Goal: Information Seeking & Learning: Learn about a topic

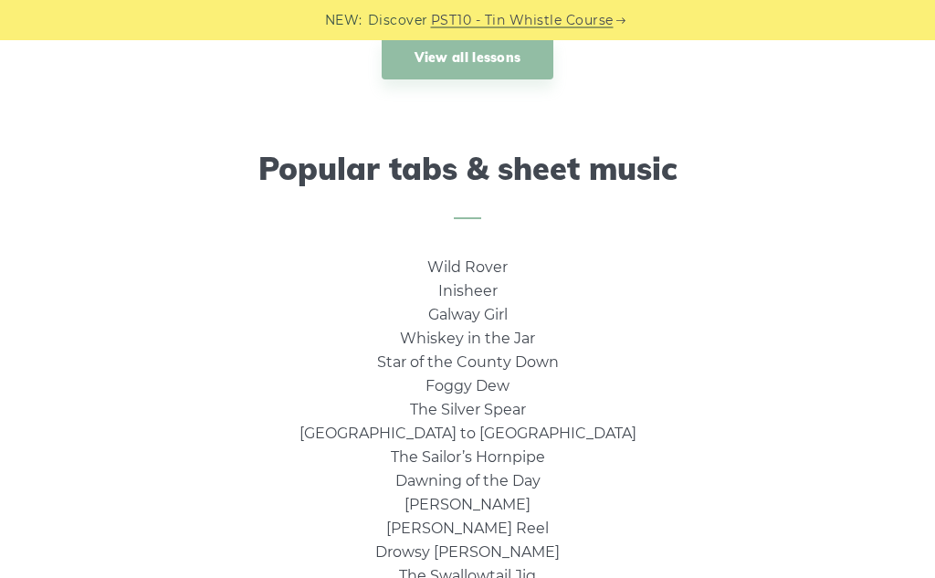
scroll to position [1125, 0]
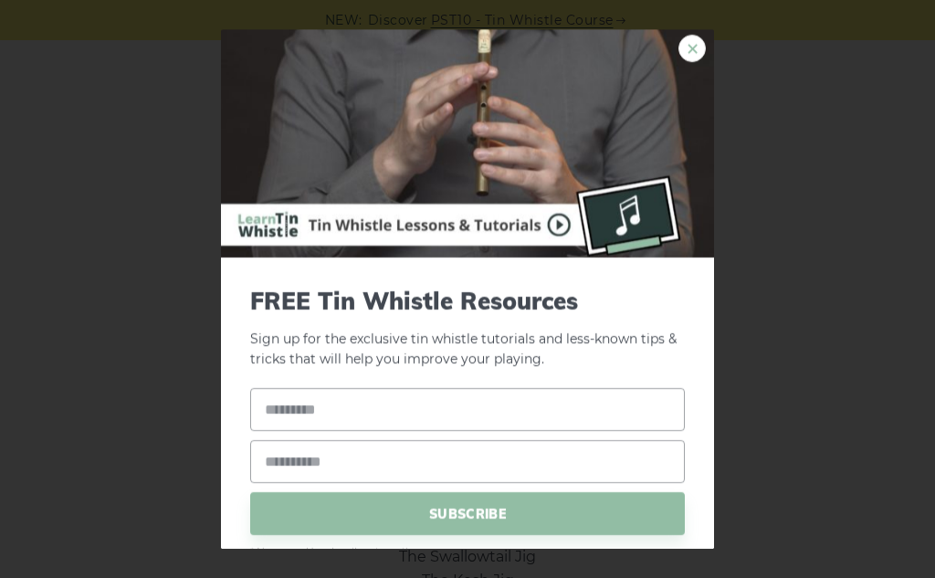
click at [698, 48] on link "×" at bounding box center [691, 48] width 27 height 27
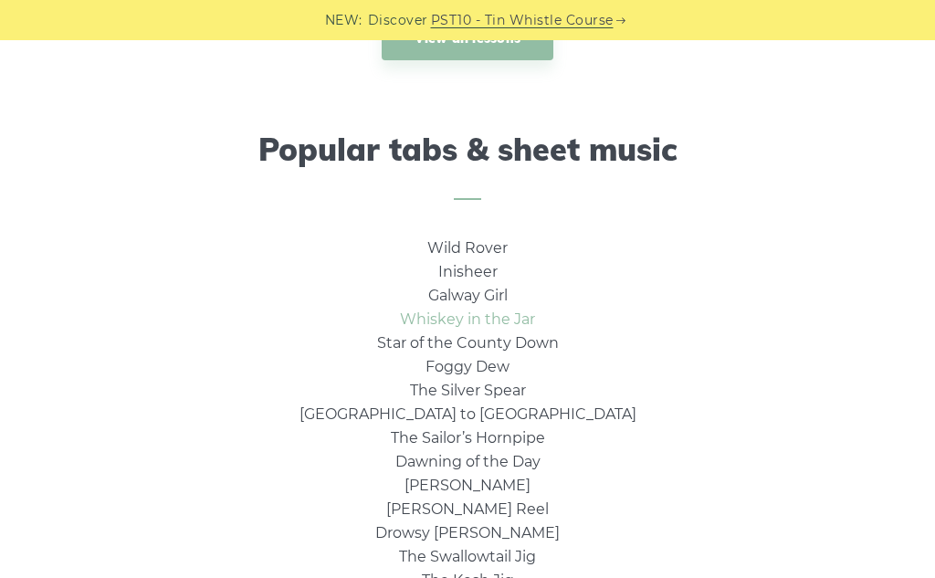
click at [516, 316] on link "Whiskey in the Jar" at bounding box center [467, 318] width 135 height 17
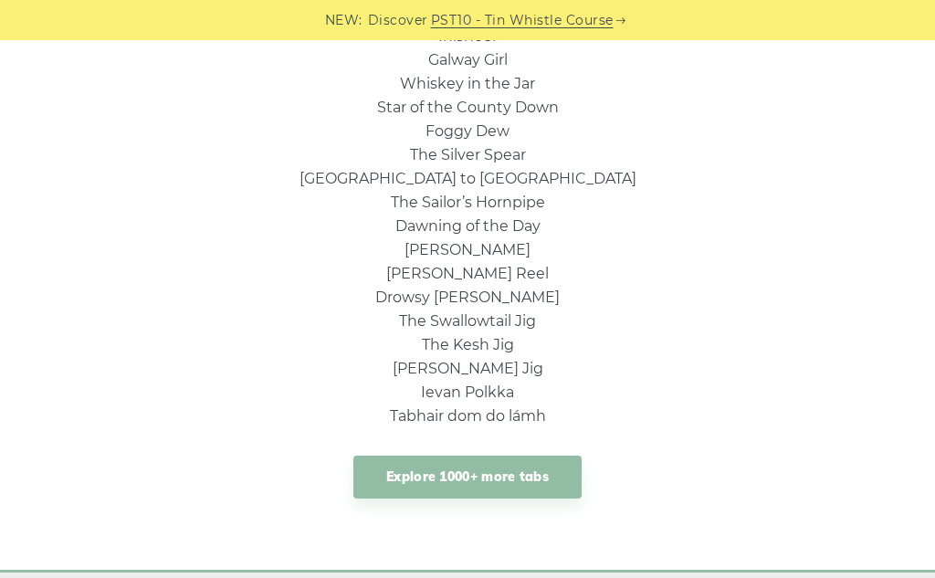
scroll to position [1358, 0]
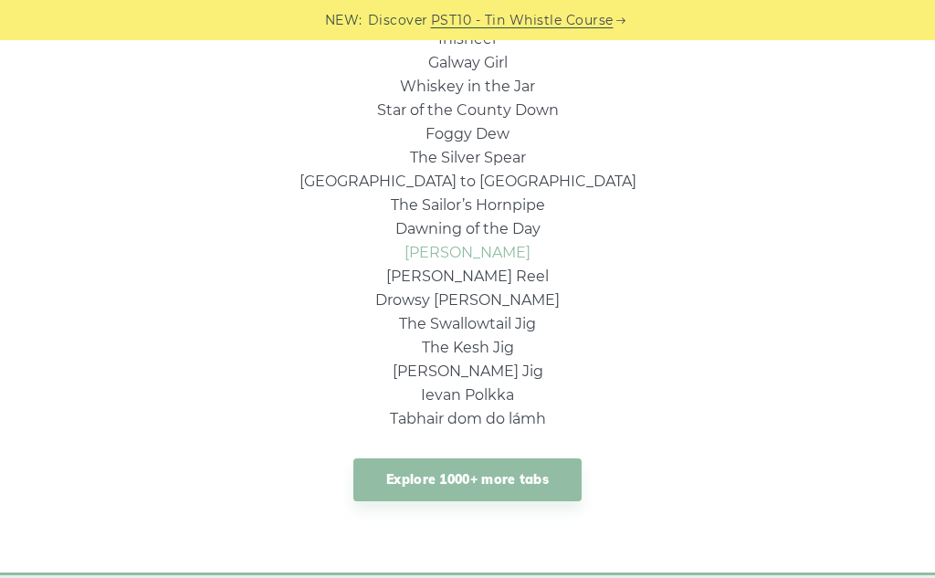
click at [495, 255] on link "[PERSON_NAME]" at bounding box center [467, 252] width 126 height 17
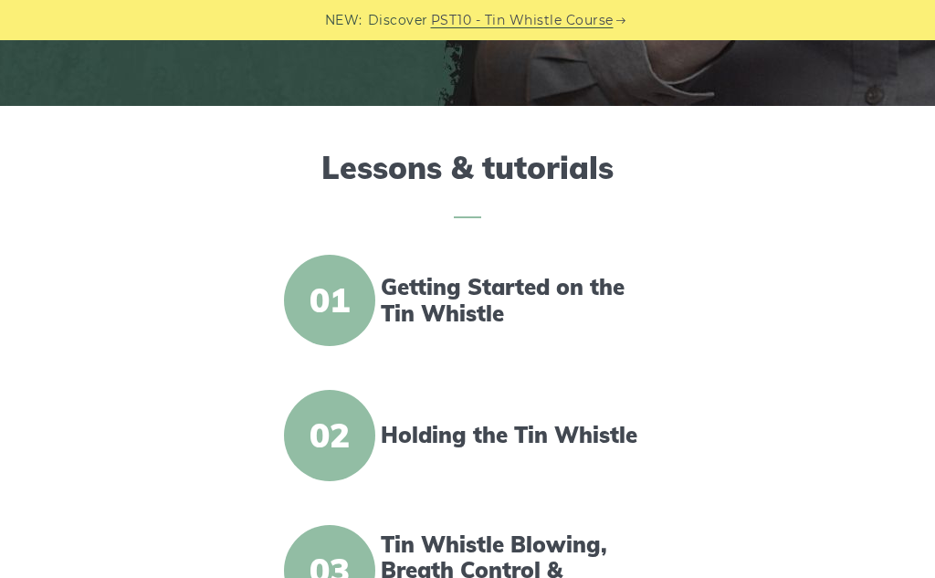
scroll to position [475, 0]
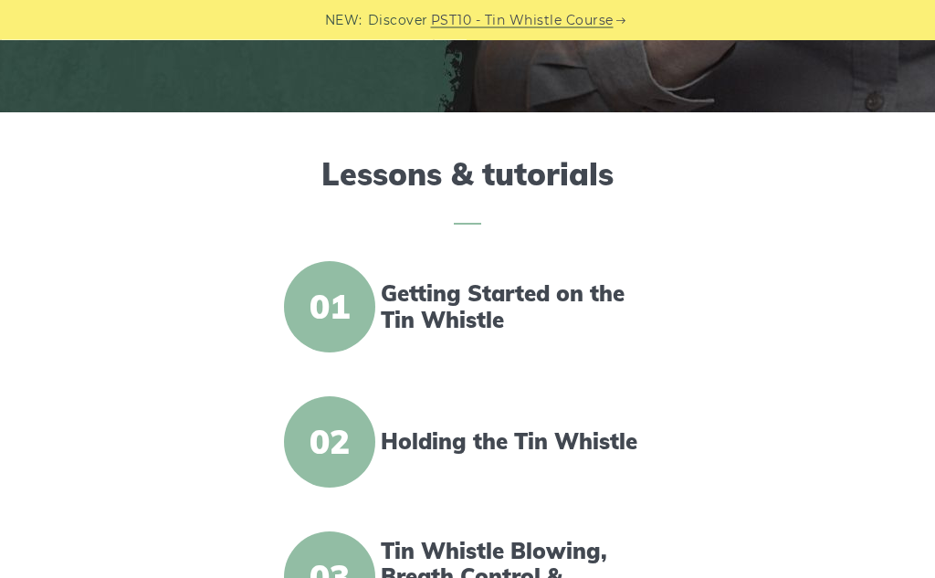
click at [353, 295] on span "01" at bounding box center [329, 307] width 91 height 91
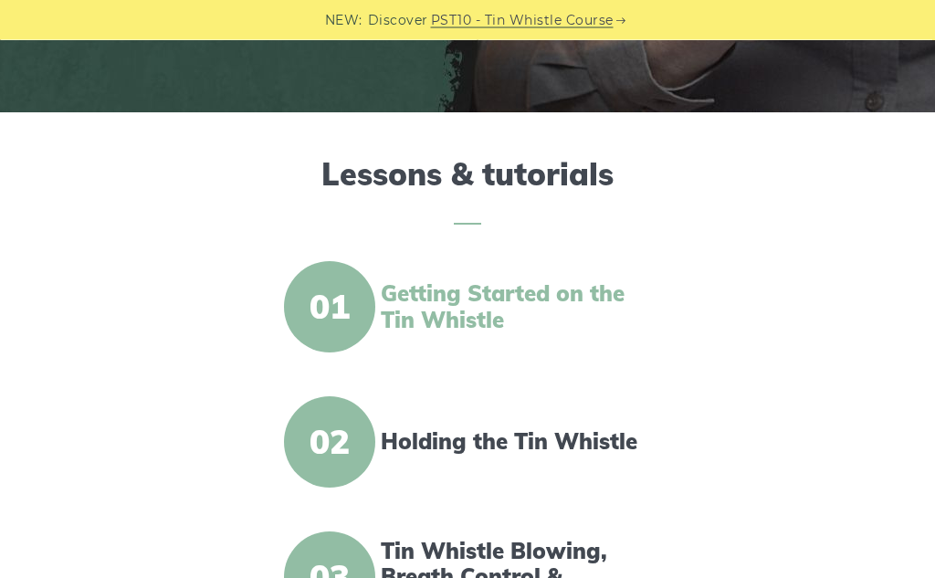
click at [443, 304] on link "Getting Started on the Tin Whistle" at bounding box center [518, 307] width 275 height 53
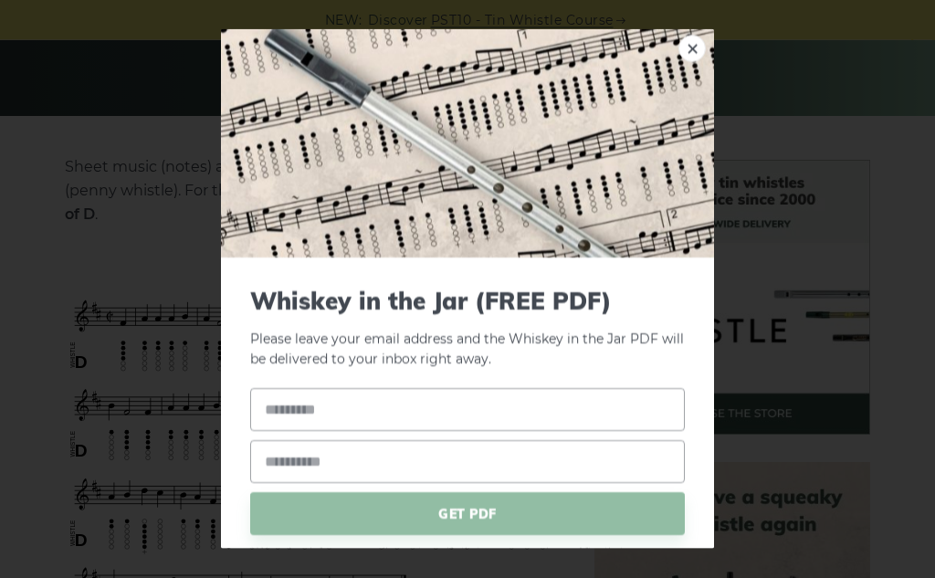
scroll to position [362, 0]
click at [688, 58] on link "×" at bounding box center [691, 48] width 27 height 27
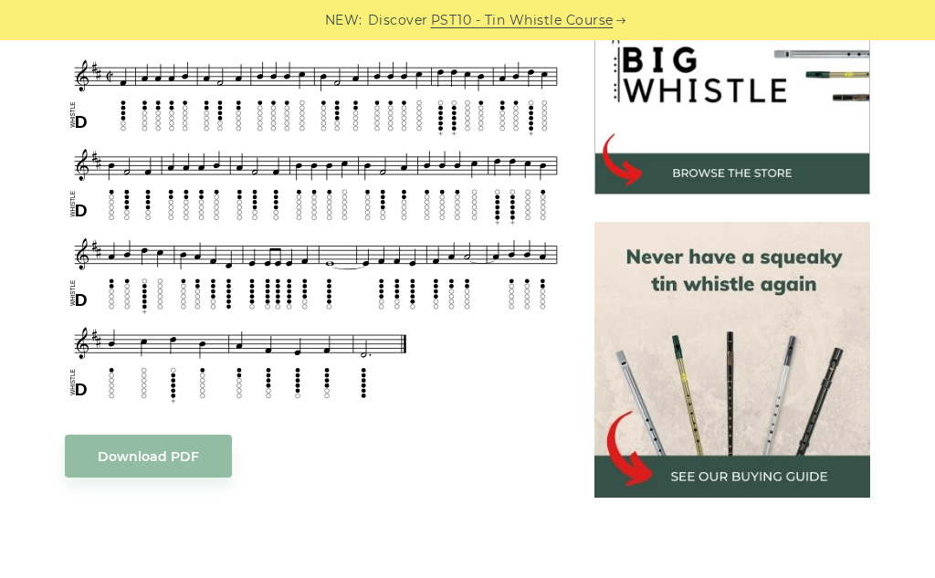
scroll to position [425, 0]
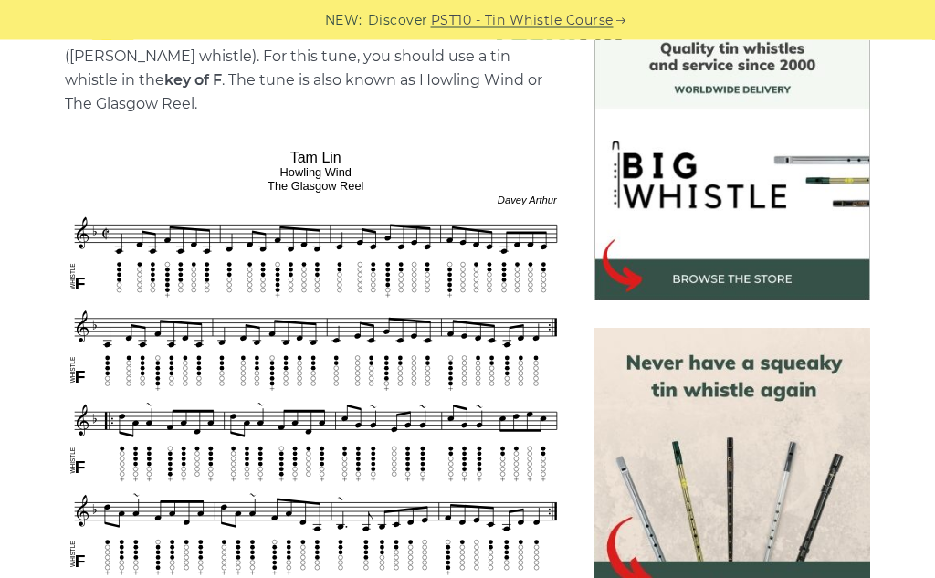
scroll to position [497, 0]
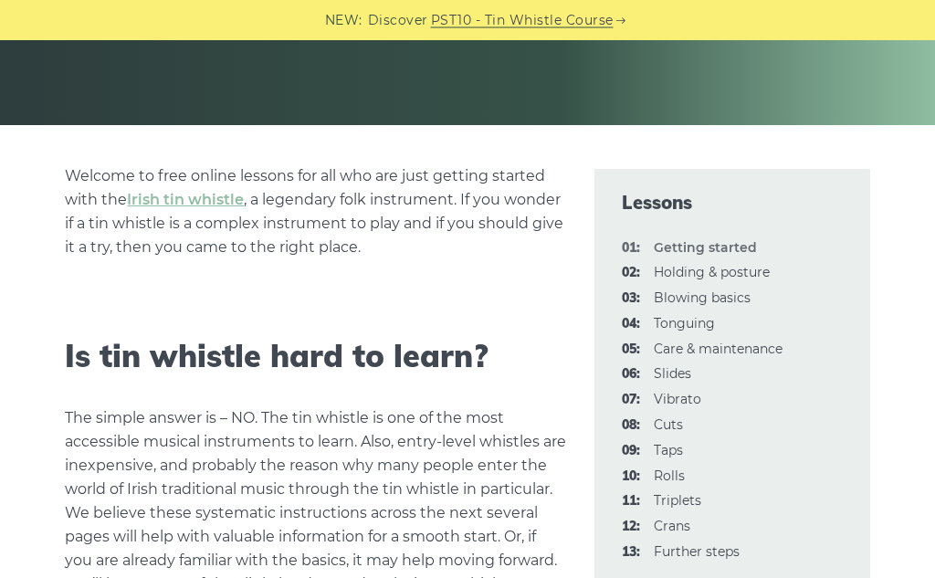
scroll to position [355, 0]
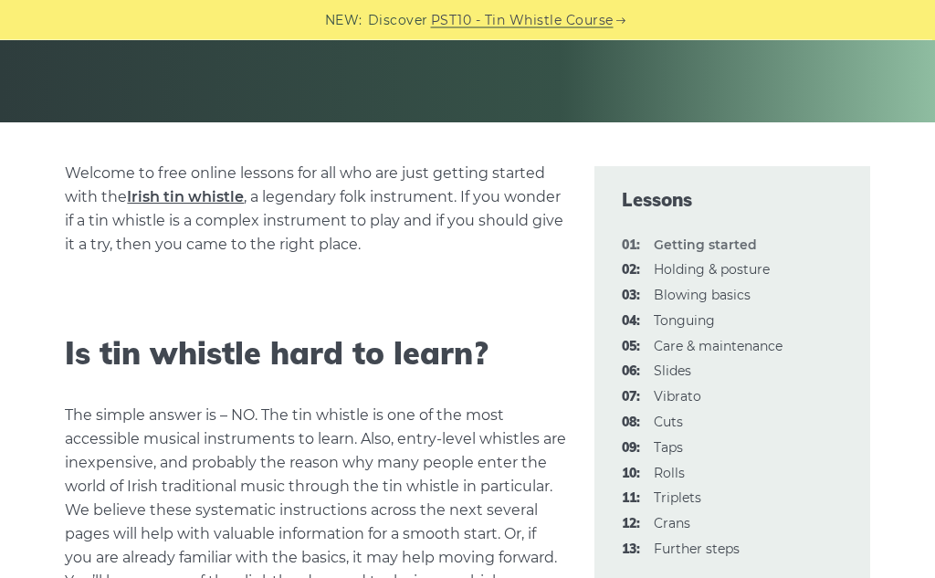
click at [215, 193] on link "Irish tin whistle" at bounding box center [185, 197] width 117 height 17
